Goal: Task Accomplishment & Management: Use online tool/utility

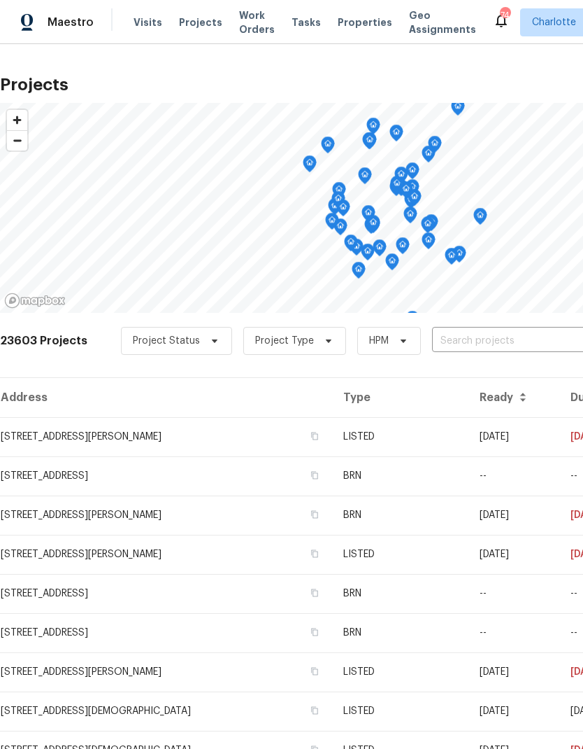
click at [495, 341] on input "text" at bounding box center [512, 341] width 160 height 22
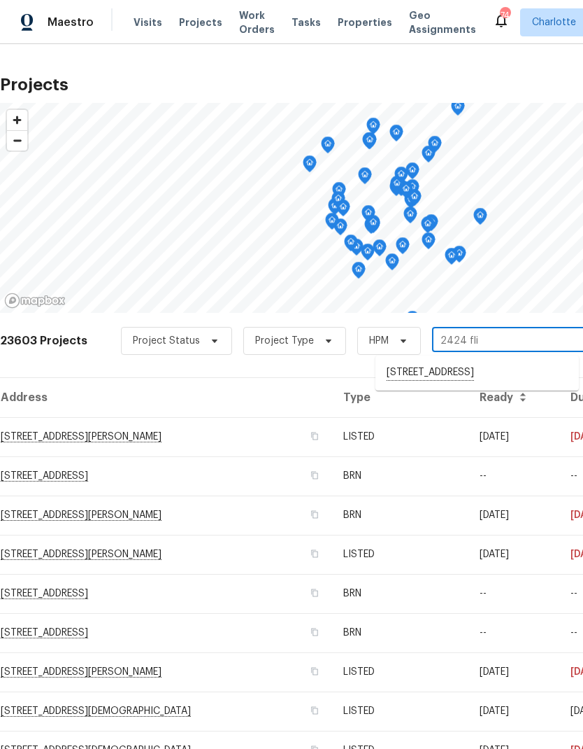
type input "2424 fl"
click at [518, 374] on li "[STREET_ADDRESS]" at bounding box center [478, 372] width 204 height 23
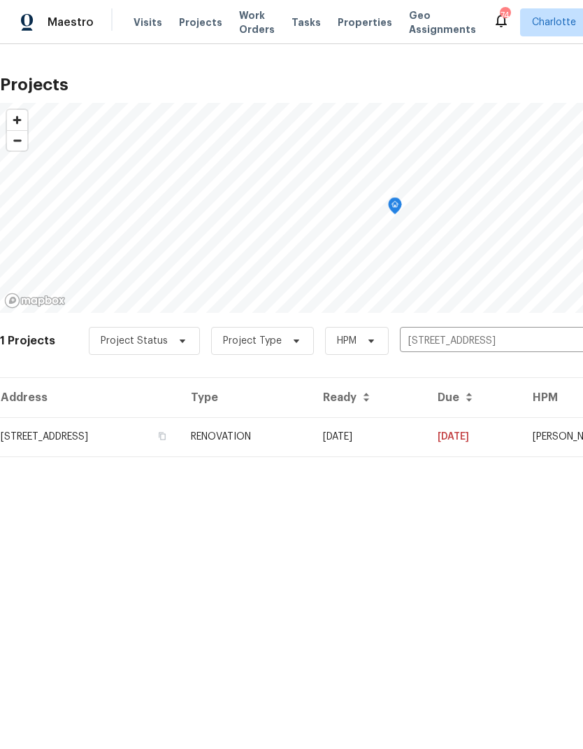
click at [427, 442] on td "[DATE]" at bounding box center [369, 436] width 115 height 39
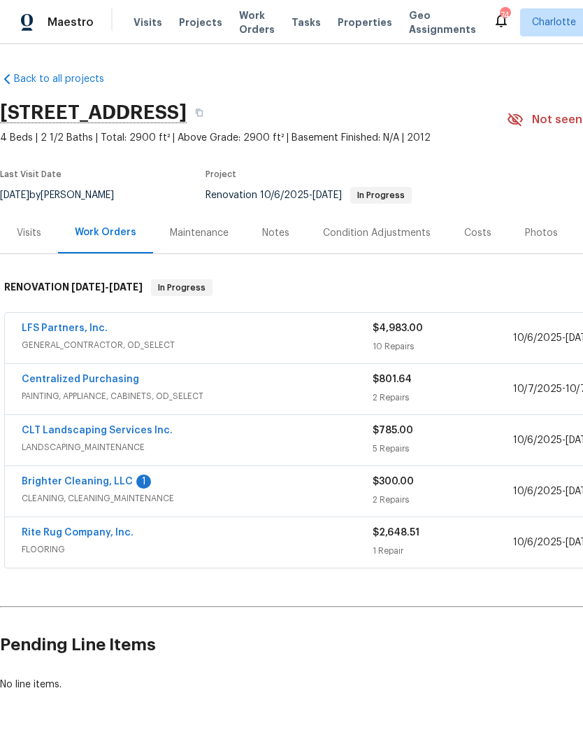
click at [51, 483] on link "Brighter Cleaning, LLC" at bounding box center [77, 481] width 111 height 10
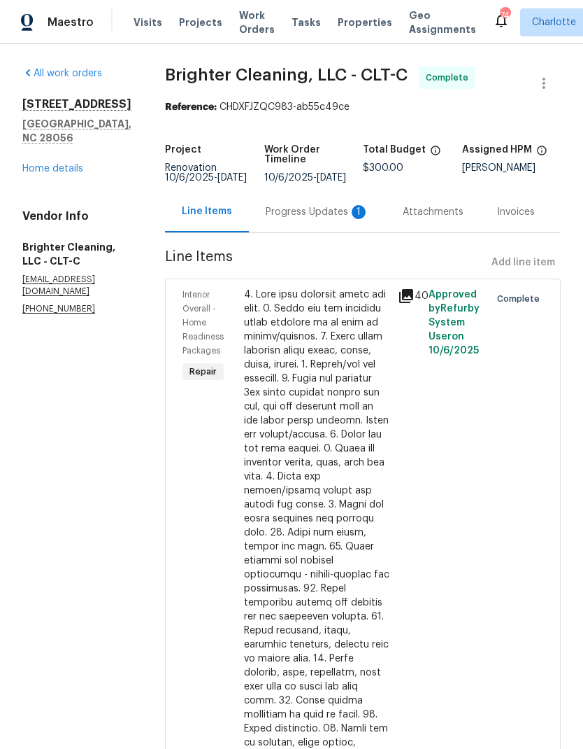
click at [309, 219] on div "Progress Updates 1" at bounding box center [318, 212] width 104 height 14
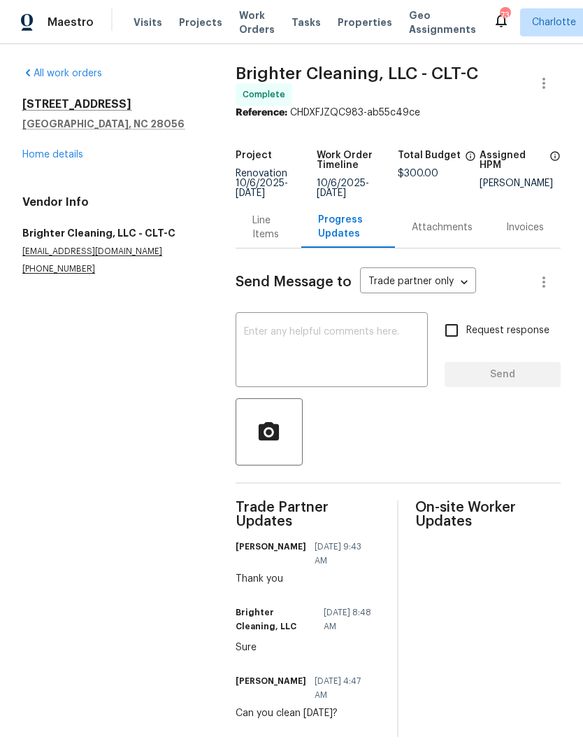
click at [43, 158] on link "Home details" at bounding box center [52, 155] width 61 height 10
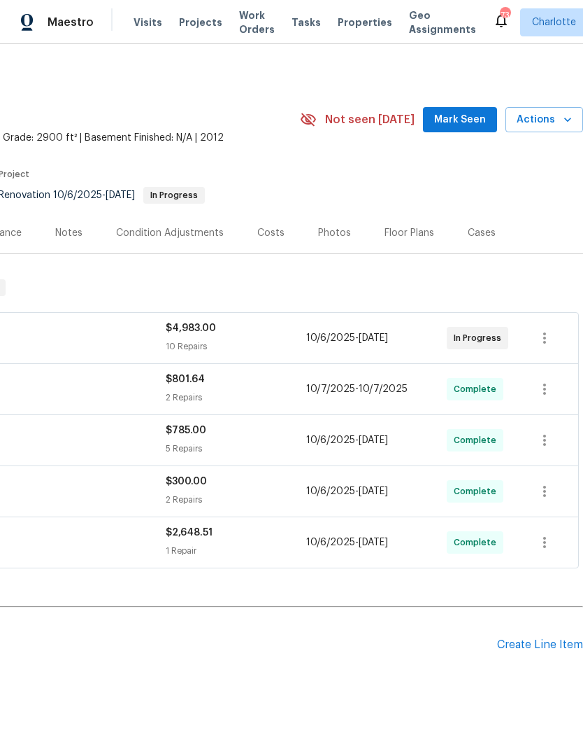
scroll to position [0, 207]
click at [560, 125] on span "Actions" at bounding box center [544, 119] width 55 height 17
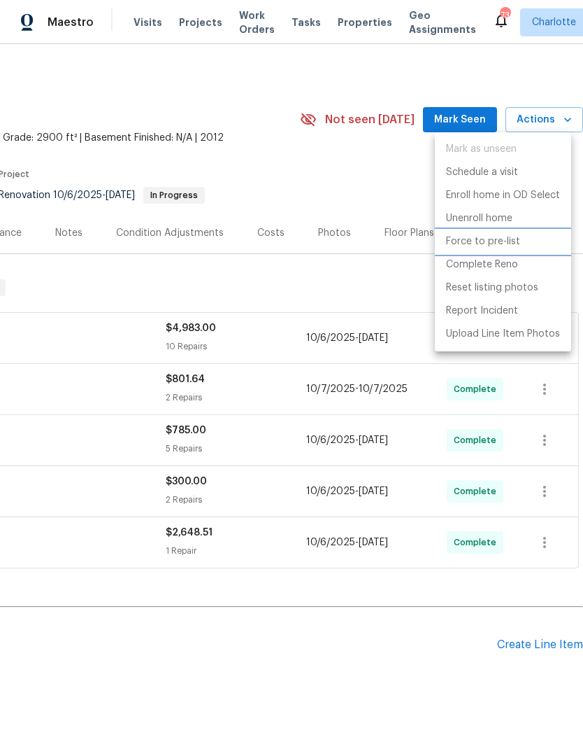
click at [501, 241] on p "Force to pre-list" at bounding box center [483, 241] width 74 height 15
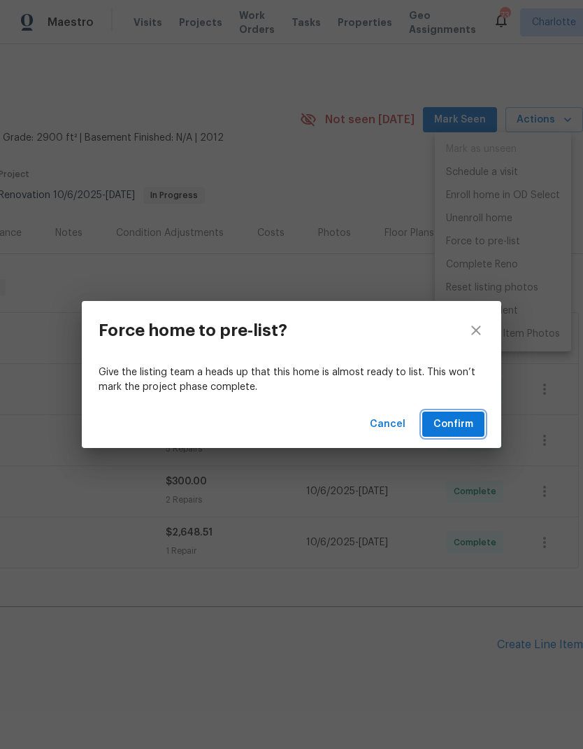
click at [458, 427] on span "Confirm" at bounding box center [454, 424] width 40 height 17
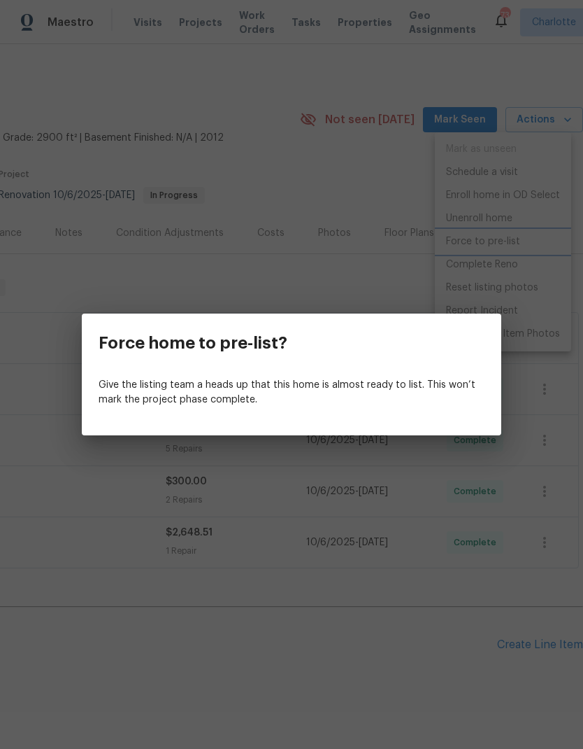
click at [401, 192] on div "Force home to pre-list? Give the listing team a heads up that this home is almo…" at bounding box center [291, 374] width 583 height 749
